Goal: Navigation & Orientation: Find specific page/section

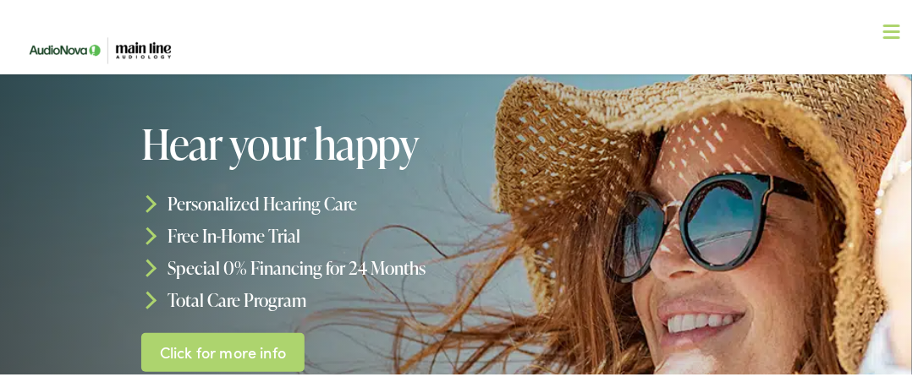
scroll to position [85, 0]
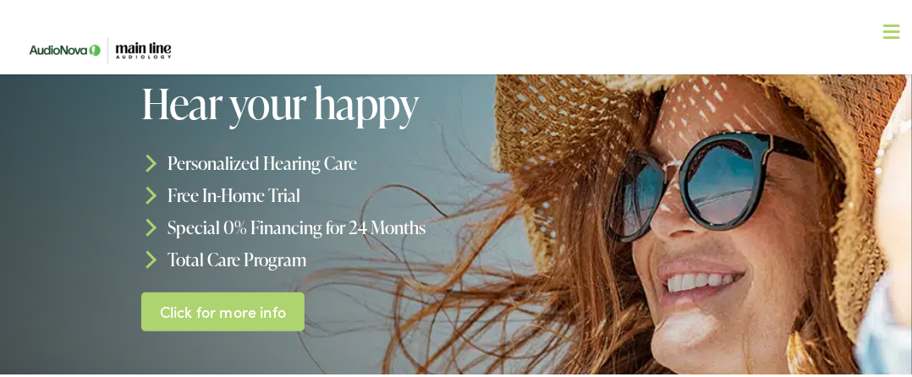
click at [274, 310] on link "Click for more info" at bounding box center [222, 309] width 163 height 40
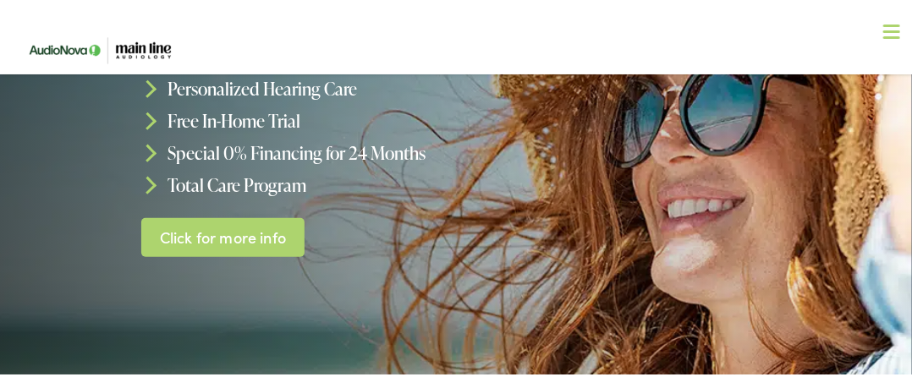
scroll to position [169, 0]
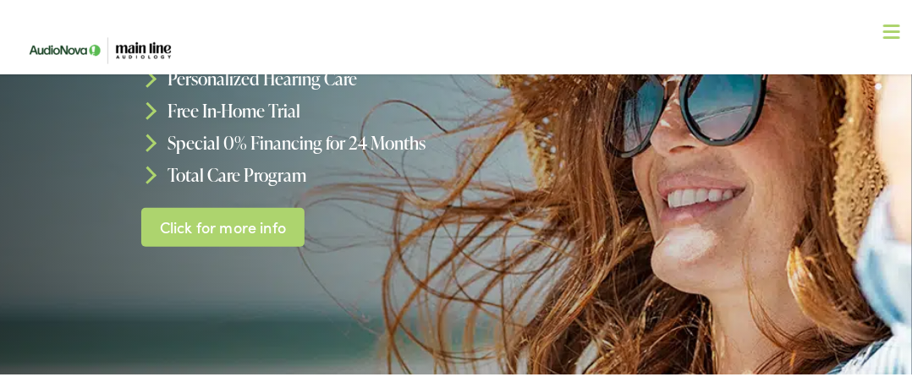
click at [281, 226] on link "Click for more info" at bounding box center [222, 225] width 163 height 40
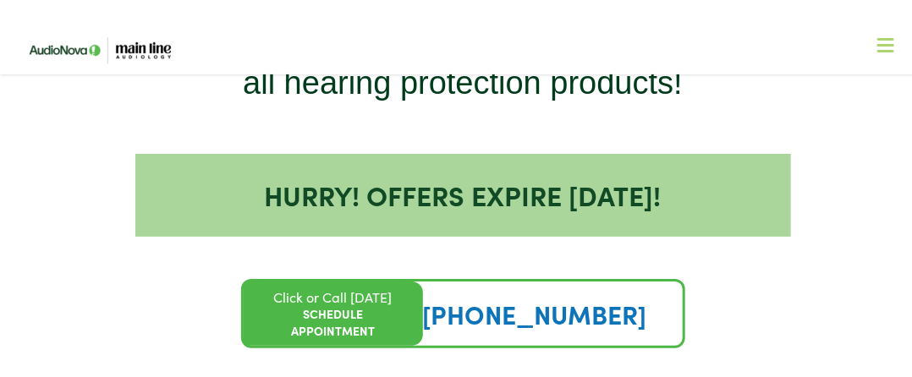
scroll to position [2452, 0]
